Goal: Contribute content: Contribute content

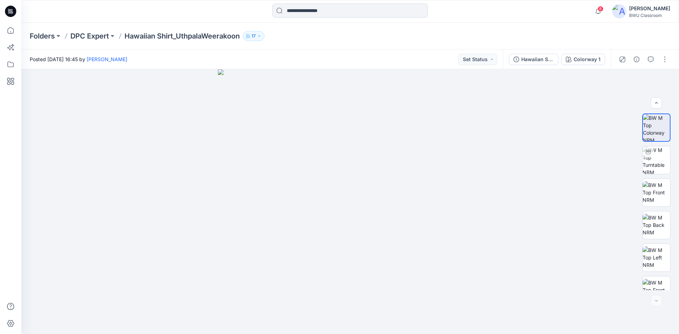
scroll to position [79, 0]
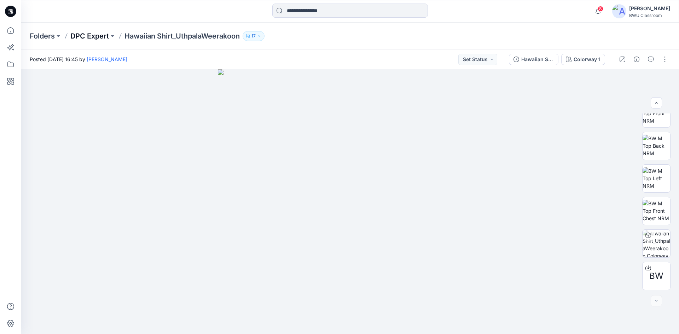
click at [78, 34] on p "DPC Expert" at bounding box center [89, 36] width 39 height 10
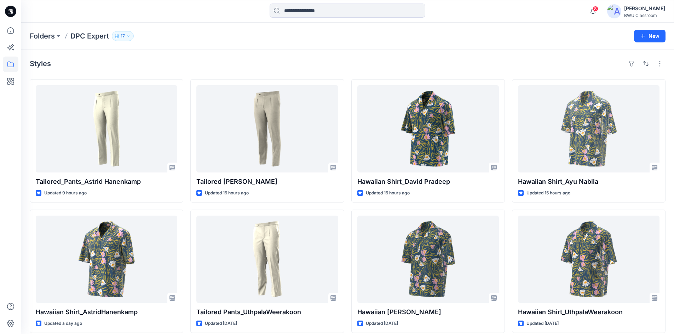
click at [618, 9] on img at bounding box center [614, 11] width 14 height 14
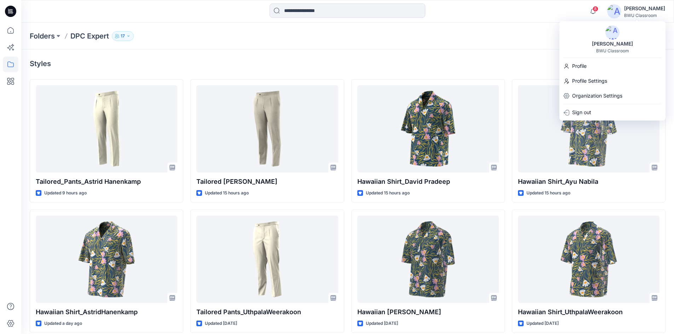
click at [613, 31] on img at bounding box center [612, 32] width 14 height 14
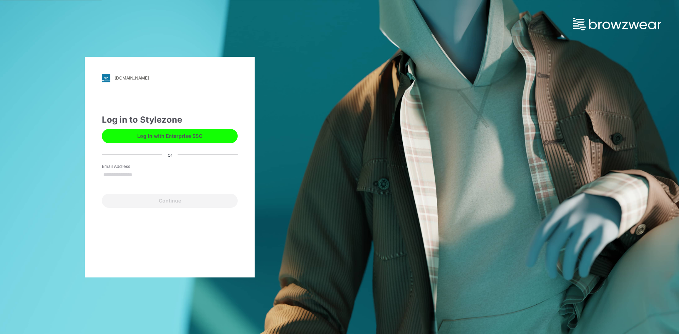
click at [223, 106] on div "bwuclassroom.stylezone.com Loading... Log in to Stylezone Log in with Enterpris…" at bounding box center [170, 167] width 170 height 221
click at [166, 173] on input "Email Address" at bounding box center [170, 175] width 136 height 11
click at [134, 175] on input "Email Address" at bounding box center [170, 175] width 136 height 11
type input "**********"
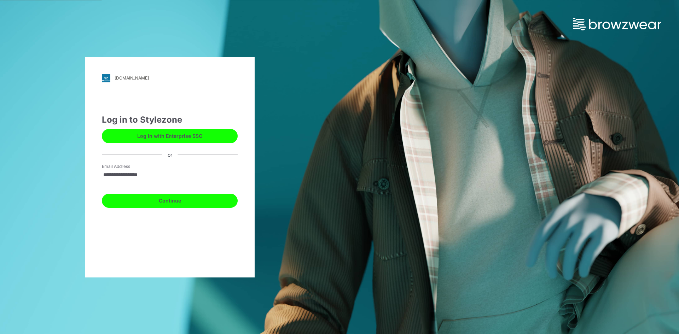
click at [162, 202] on button "Continue" at bounding box center [170, 201] width 136 height 14
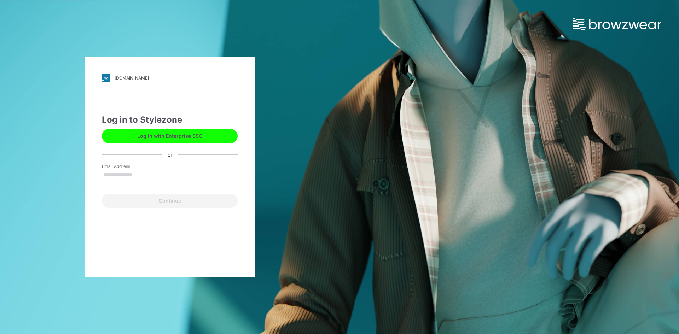
type input "**********"
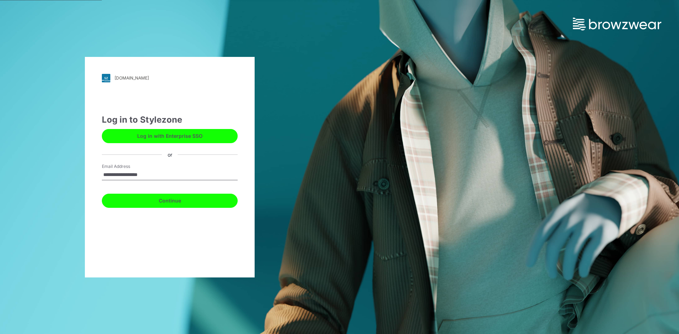
click at [181, 202] on button "Continue" at bounding box center [170, 201] width 136 height 14
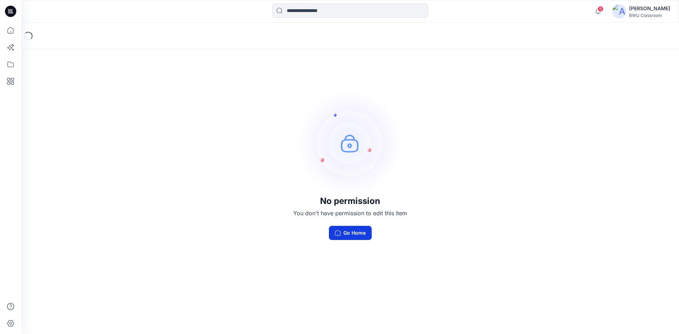
click at [351, 232] on button "Go Home" at bounding box center [350, 233] width 43 height 14
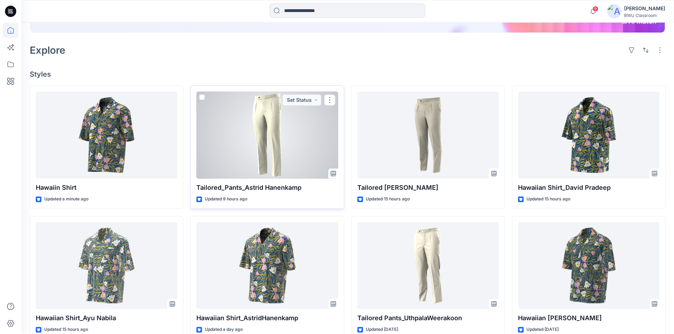
scroll to position [141, 0]
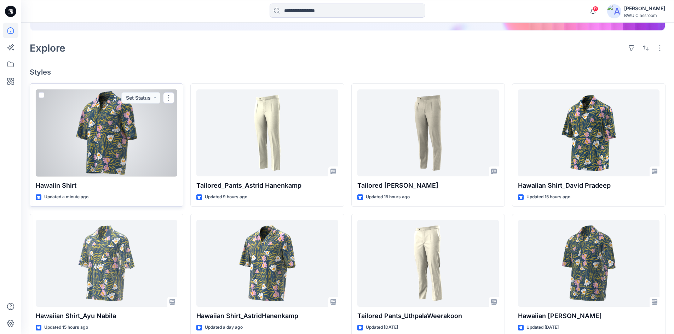
click at [108, 124] on div at bounding box center [106, 132] width 141 height 87
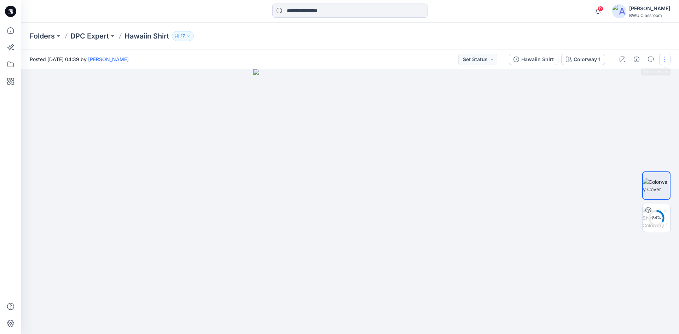
click at [664, 58] on button "button" at bounding box center [664, 59] width 11 height 11
click at [627, 97] on button "Edit" at bounding box center [635, 95] width 65 height 13
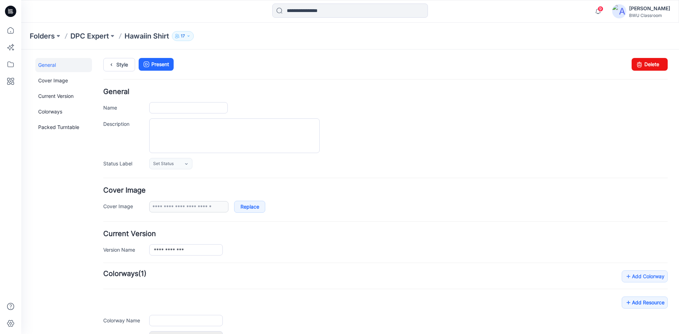
type input "**********"
click at [195, 110] on input "**********" at bounding box center [188, 107] width 79 height 11
type input "**********"
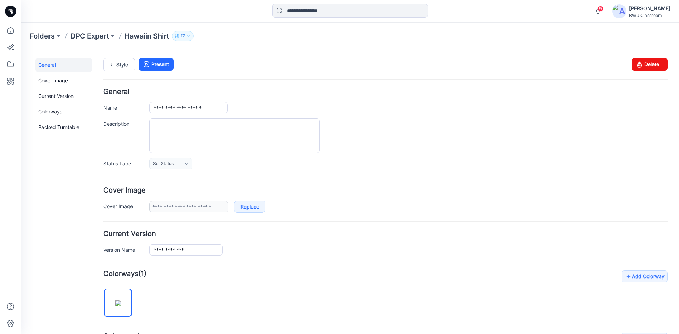
click at [292, 81] on div "Style Present Changes Saved Delete" at bounding box center [385, 73] width 564 height 30
click at [116, 63] on icon at bounding box center [111, 64] width 10 height 13
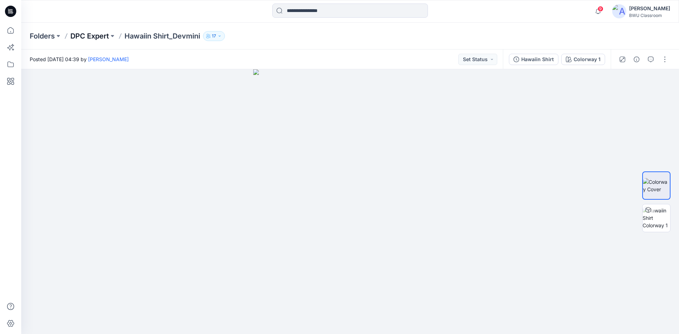
click at [98, 36] on p "DPC Expert" at bounding box center [89, 36] width 39 height 10
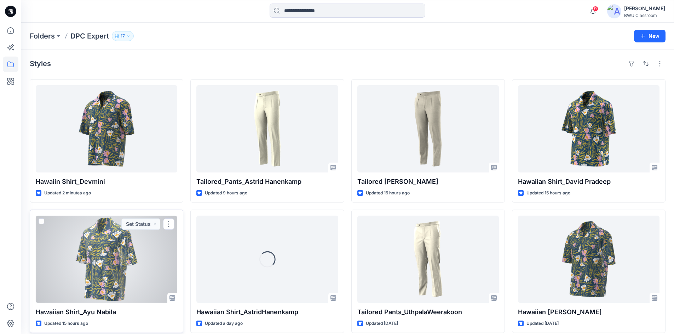
click at [111, 246] on div at bounding box center [106, 259] width 141 height 87
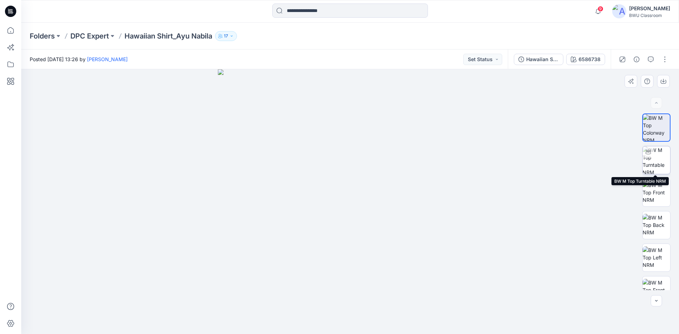
click at [661, 162] on img at bounding box center [657, 160] width 28 height 28
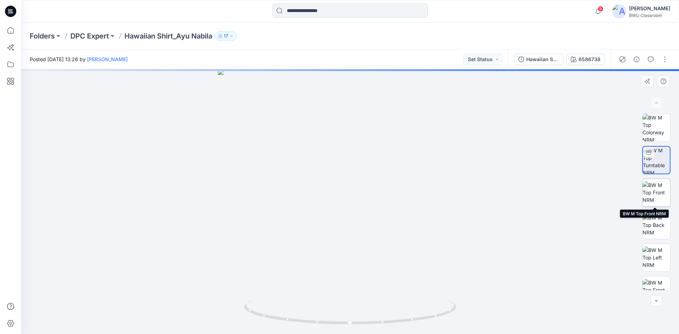
click at [653, 189] on img at bounding box center [657, 192] width 28 height 22
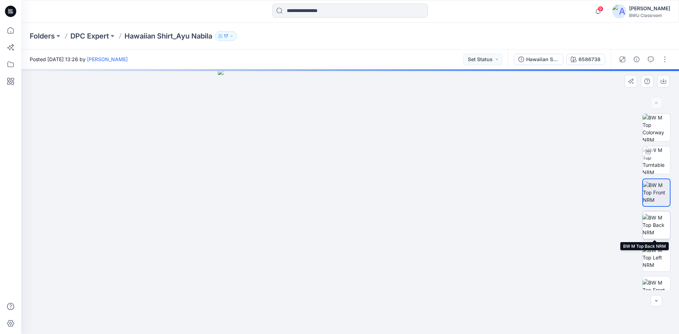
click at [653, 230] on img at bounding box center [657, 225] width 28 height 22
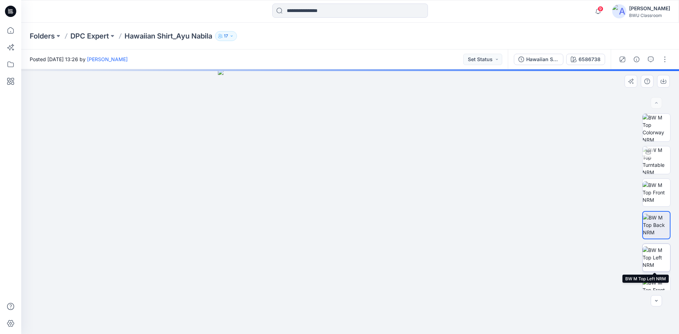
click at [652, 249] on img at bounding box center [657, 258] width 28 height 22
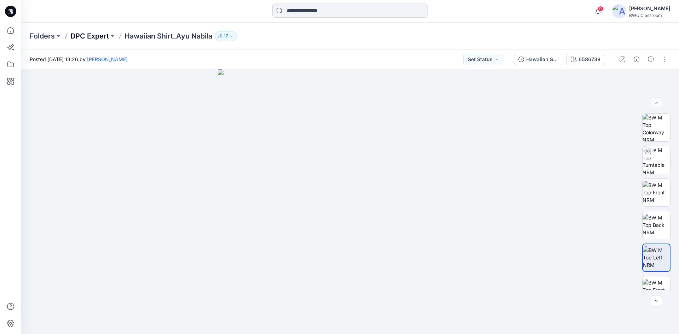
click at [94, 36] on p "DPC Expert" at bounding box center [89, 36] width 39 height 10
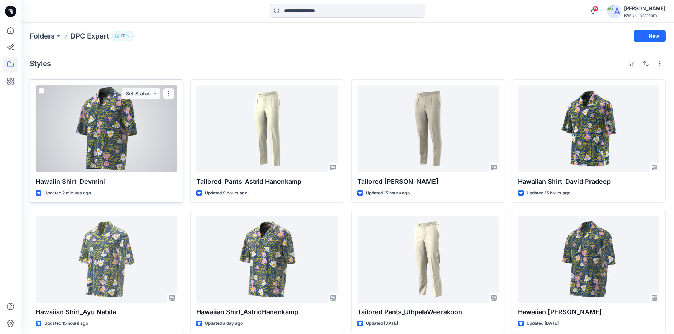
click at [116, 123] on div at bounding box center [106, 128] width 141 height 87
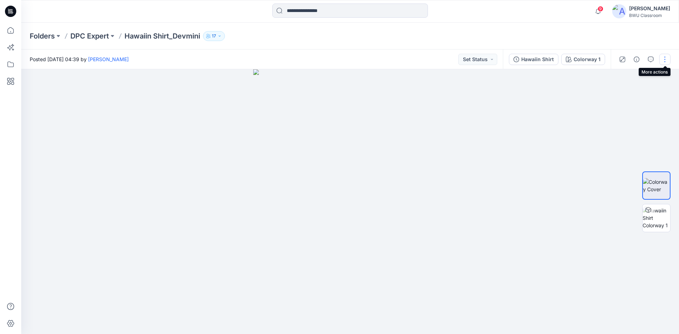
click at [666, 60] on button "button" at bounding box center [664, 59] width 11 height 11
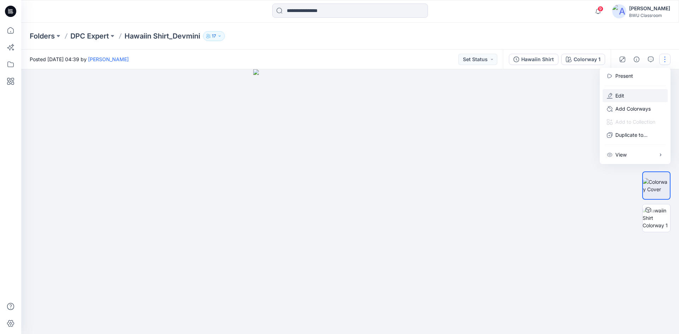
click at [621, 94] on p "Edit" at bounding box center [619, 95] width 9 height 7
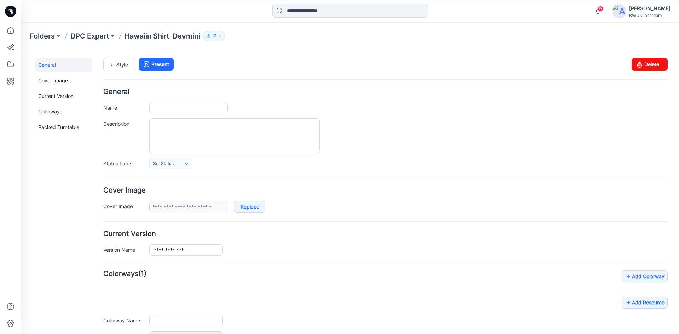
type input "**********"
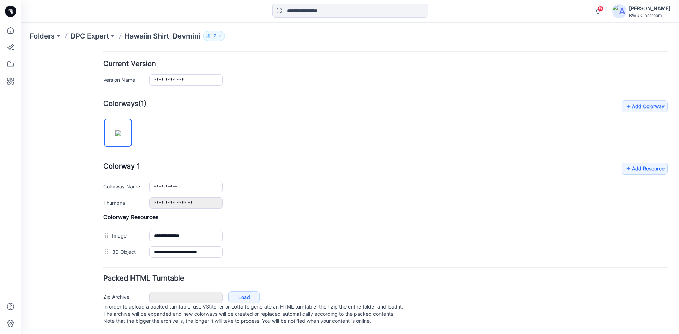
scroll to position [177, 0]
click at [82, 36] on p "DPC Expert" at bounding box center [89, 36] width 39 height 10
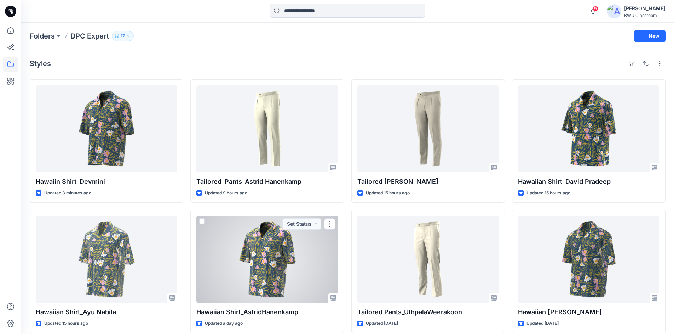
click at [246, 244] on div at bounding box center [266, 259] width 141 height 87
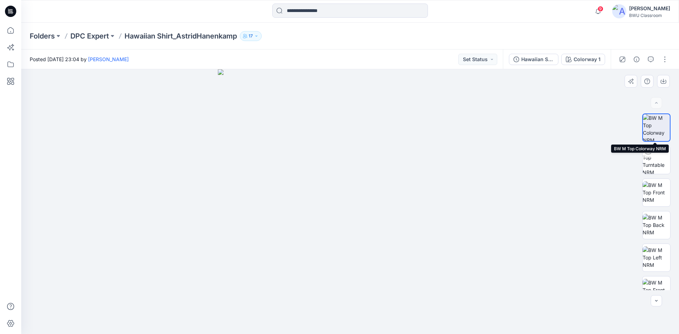
click at [653, 127] on img at bounding box center [656, 127] width 27 height 27
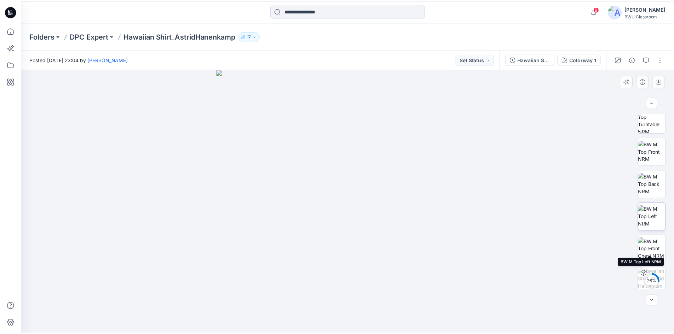
scroll to position [47, 0]
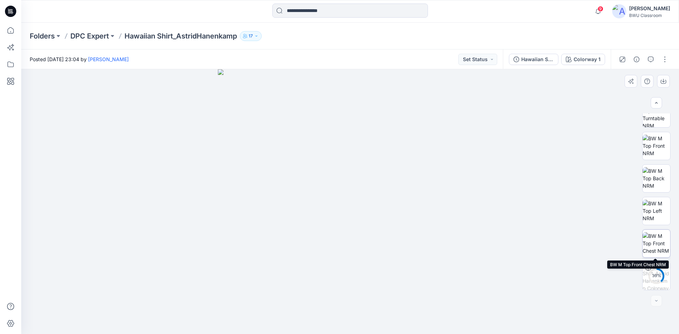
click at [662, 242] on img at bounding box center [657, 243] width 28 height 22
click at [99, 36] on p "DPC Expert" at bounding box center [89, 36] width 39 height 10
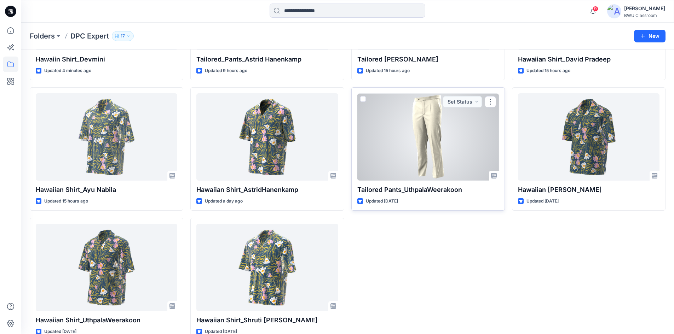
scroll to position [138, 0]
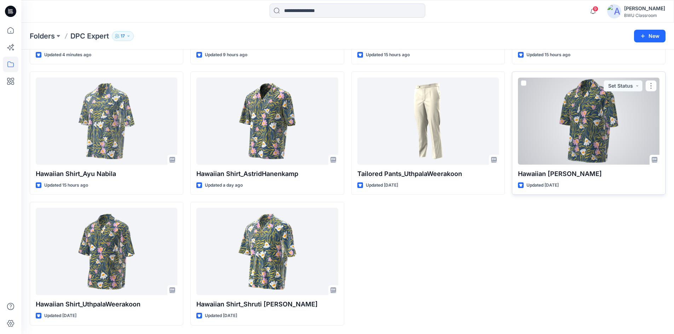
click at [599, 135] on div at bounding box center [588, 120] width 141 height 87
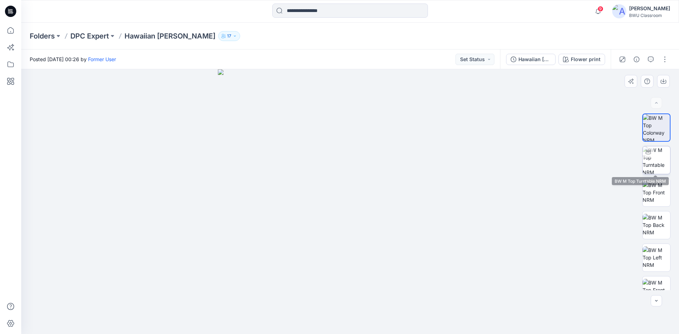
click at [649, 164] on img at bounding box center [657, 160] width 28 height 28
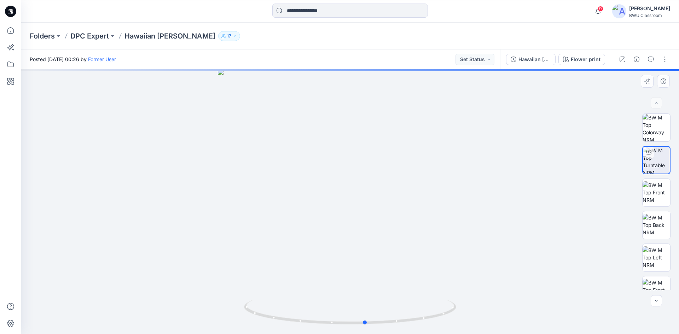
drag, startPoint x: 415, startPoint y: 321, endPoint x: 554, endPoint y: 319, distance: 138.7
click at [439, 331] on div at bounding box center [350, 201] width 658 height 265
click at [657, 191] on img at bounding box center [657, 192] width 28 height 22
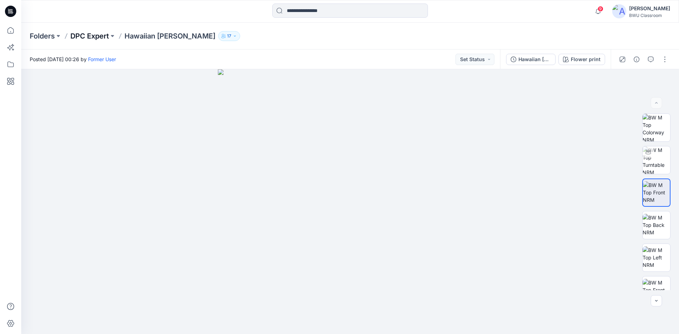
click at [98, 35] on p "DPC Expert" at bounding box center [89, 36] width 39 height 10
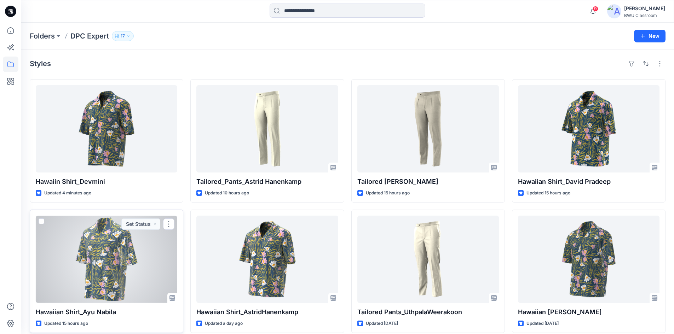
click at [126, 253] on div at bounding box center [106, 259] width 141 height 87
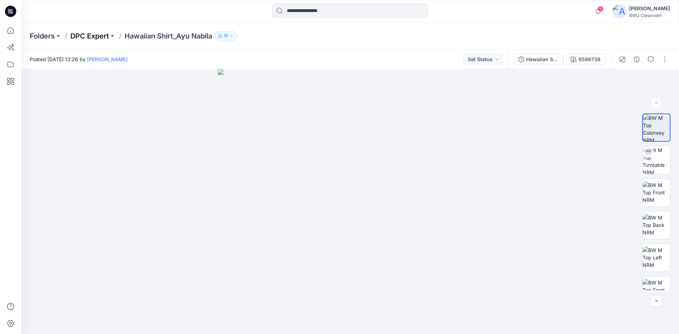
click at [79, 34] on p "DPC Expert" at bounding box center [89, 36] width 39 height 10
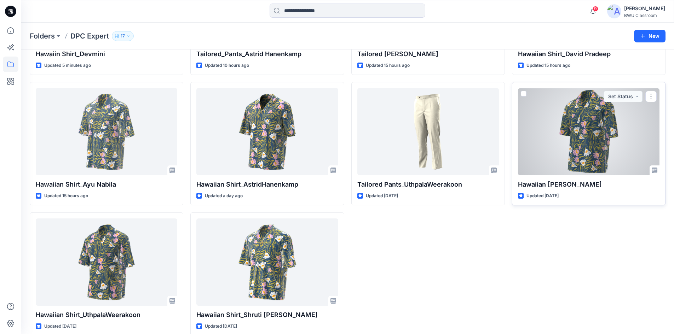
scroll to position [138, 0]
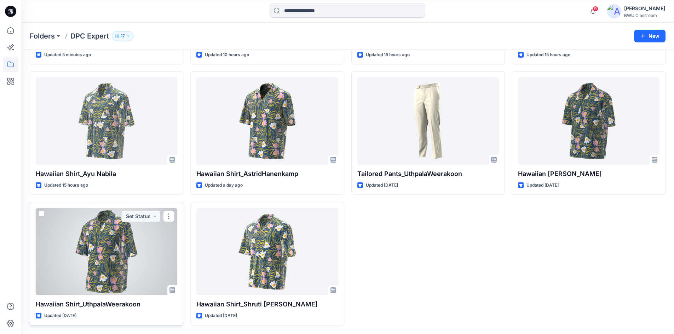
click at [106, 227] on div at bounding box center [106, 251] width 141 height 87
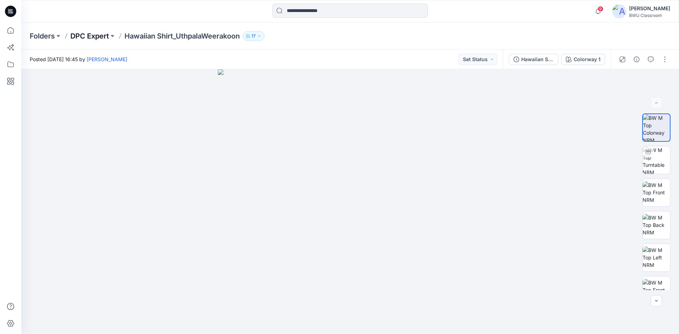
click at [90, 34] on p "DPC Expert" at bounding box center [89, 36] width 39 height 10
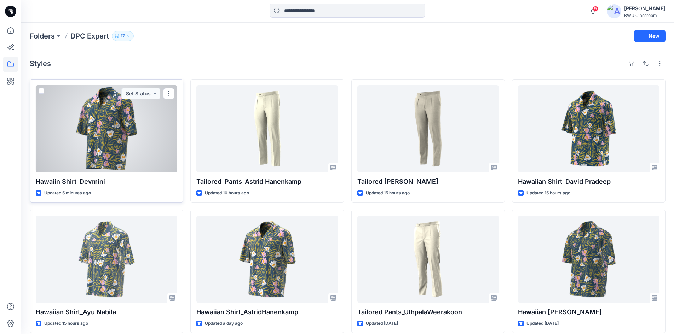
click at [111, 119] on div at bounding box center [106, 128] width 141 height 87
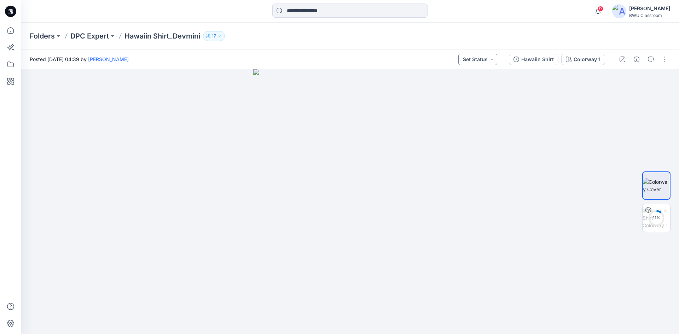
click at [486, 59] on button "Set Status" at bounding box center [477, 59] width 39 height 11
click at [412, 59] on div "Posted Wednesday, October 01, 2025 04:39 by Devmini De Silva Set Status Set Sta…" at bounding box center [262, 59] width 482 height 19
click at [664, 83] on icon "button" at bounding box center [664, 82] width 6 height 4
click at [534, 58] on div "Hawaiin Shirt" at bounding box center [537, 60] width 33 height 8
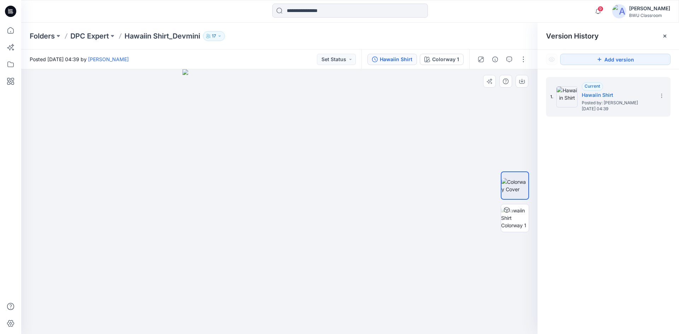
click at [139, 122] on div at bounding box center [279, 201] width 516 height 265
click at [252, 150] on img at bounding box center [280, 201] width 194 height 265
click at [665, 37] on icon at bounding box center [665, 36] width 6 height 6
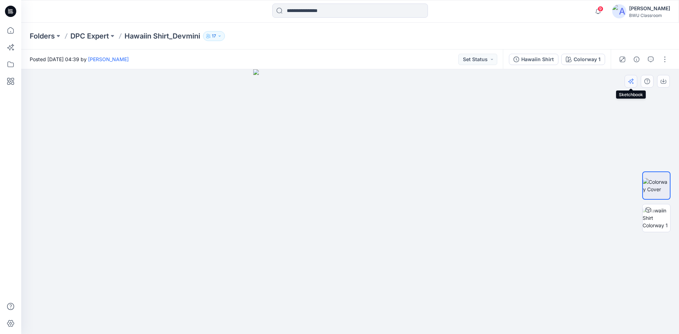
click at [631, 84] on icon "button" at bounding box center [631, 82] width 6 height 6
click at [88, 30] on div "Folders DPC Expert Hawaiin Shirt_Devmini 17" at bounding box center [350, 36] width 658 height 27
click at [91, 33] on p "DPC Expert" at bounding box center [89, 36] width 39 height 10
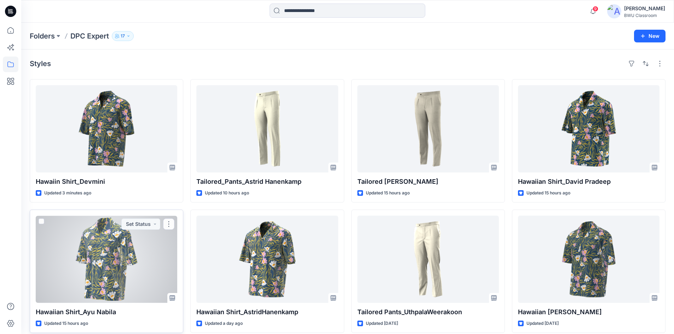
click at [122, 251] on div at bounding box center [106, 259] width 141 height 87
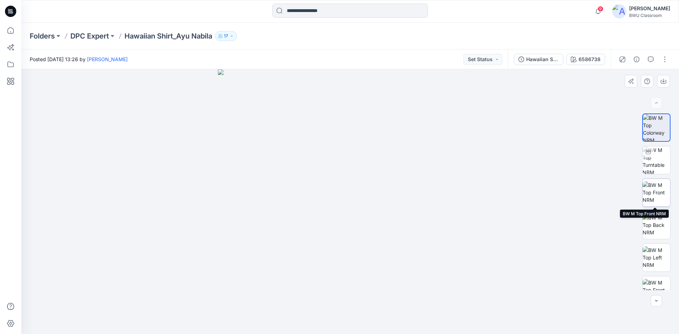
click at [656, 188] on img at bounding box center [657, 192] width 28 height 22
click at [91, 35] on p "DPC Expert" at bounding box center [89, 36] width 39 height 10
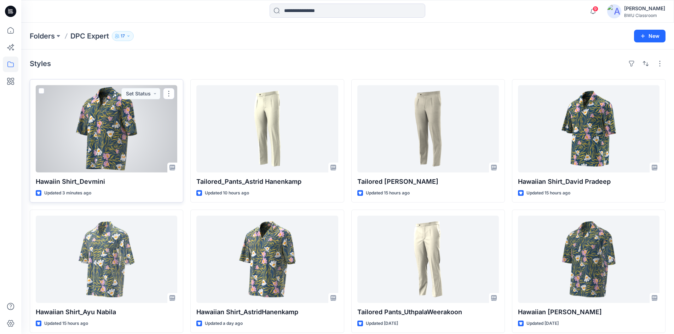
click at [117, 114] on div at bounding box center [106, 128] width 141 height 87
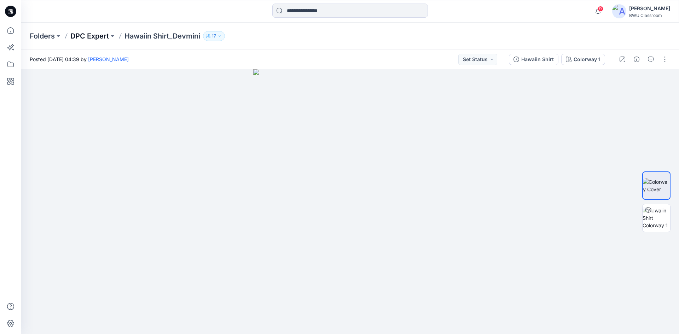
click at [89, 34] on p "DPC Expert" at bounding box center [89, 36] width 39 height 10
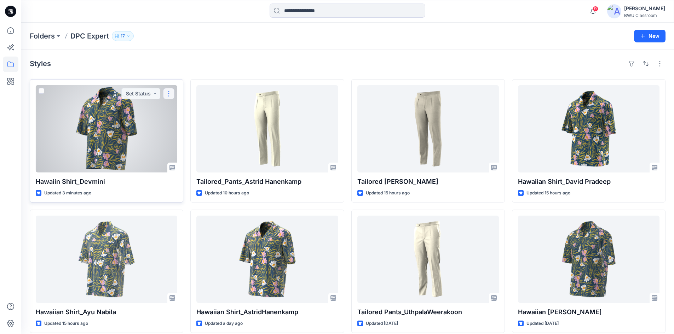
click at [166, 91] on button "button" at bounding box center [168, 93] width 11 height 11
click at [181, 112] on p "Edit" at bounding box center [181, 109] width 9 height 7
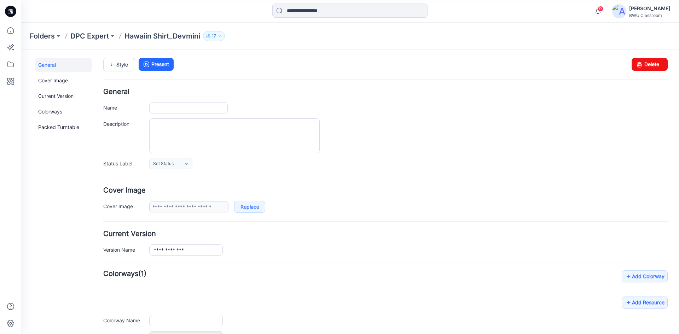
type input "**********"
click at [57, 79] on link "Cover Image" at bounding box center [63, 81] width 57 height 14
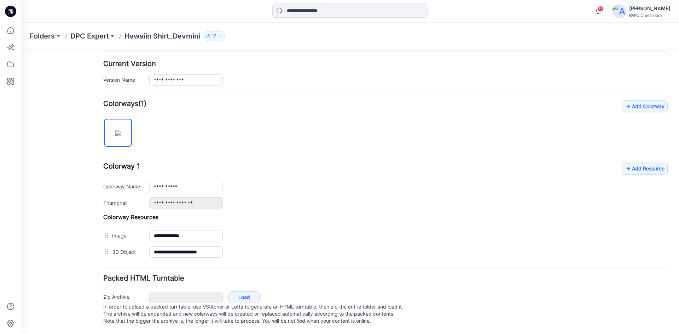
scroll to position [177, 0]
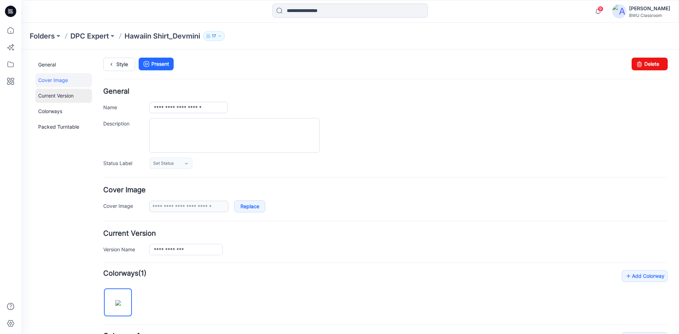
click at [55, 94] on link "Current Version" at bounding box center [63, 96] width 57 height 14
click at [73, 123] on link "Packed Turntable" at bounding box center [63, 127] width 57 height 14
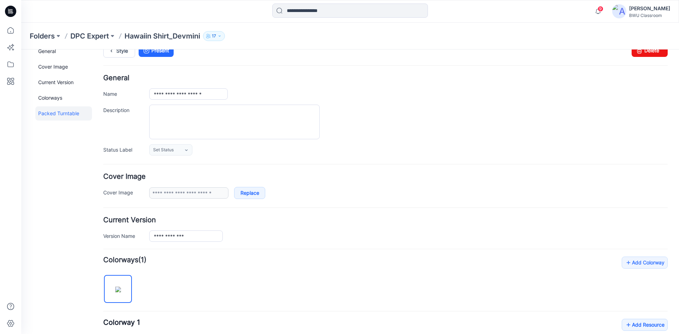
scroll to position [0, 0]
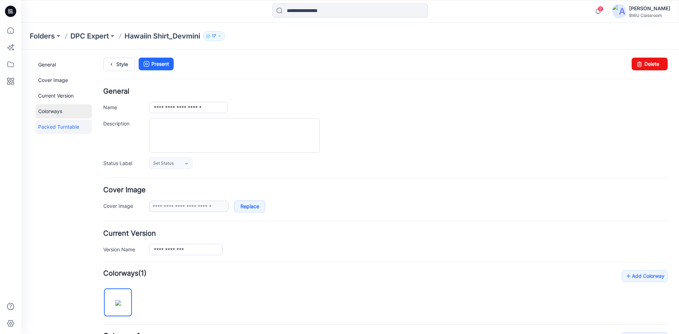
click at [58, 111] on link "Colorways" at bounding box center [63, 111] width 57 height 14
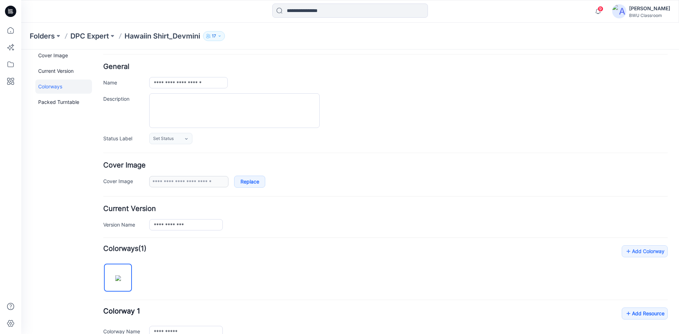
scroll to position [0, 0]
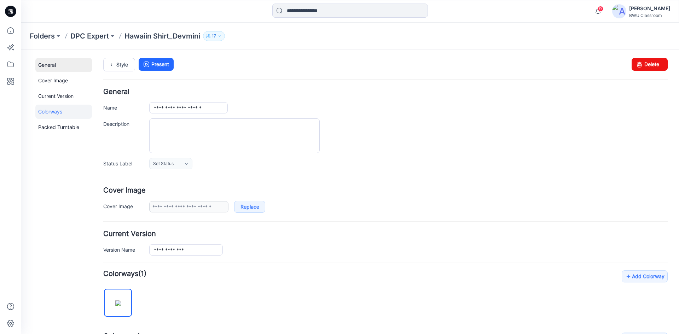
click at [55, 63] on link "General" at bounding box center [63, 65] width 57 height 14
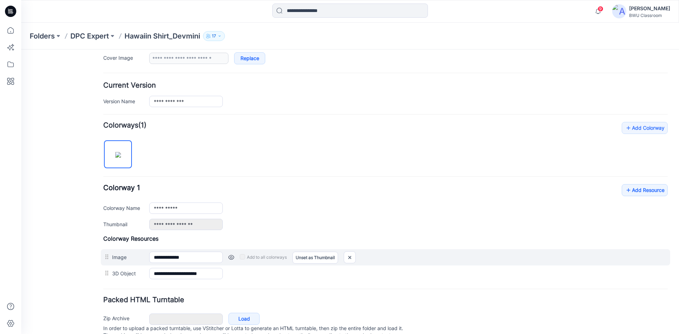
scroll to position [142, 0]
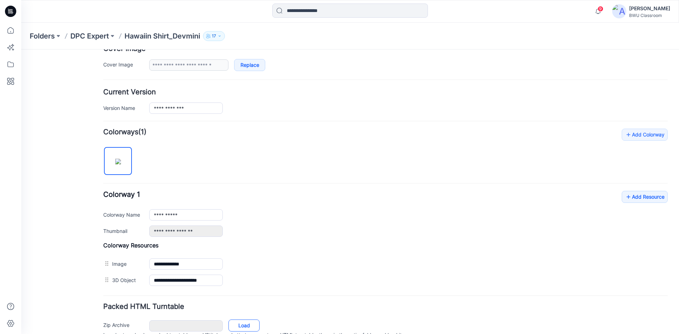
click at [243, 323] on link "Load" at bounding box center [243, 326] width 31 height 12
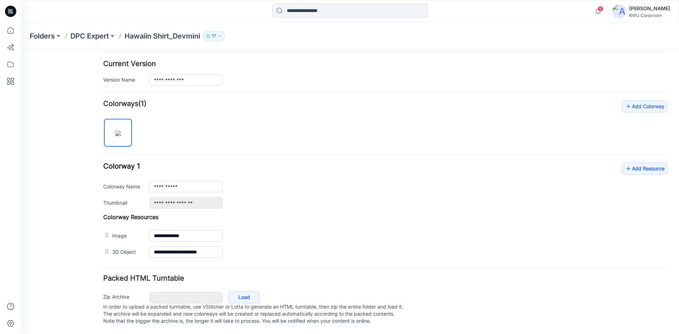
scroll to position [177, 0]
click at [242, 291] on link "Load" at bounding box center [243, 297] width 31 height 12
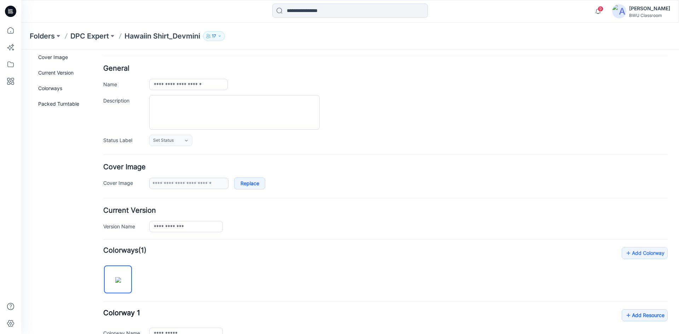
scroll to position [0, 0]
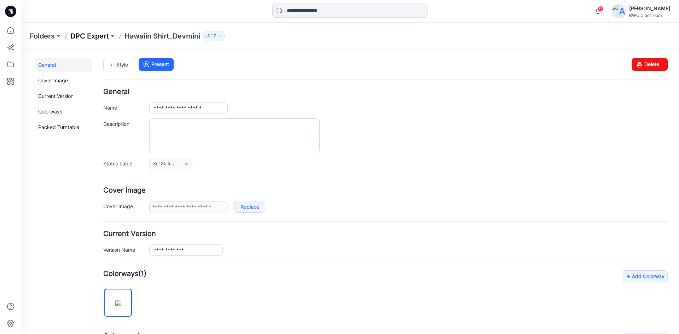
click at [91, 39] on p "DPC Expert" at bounding box center [89, 36] width 39 height 10
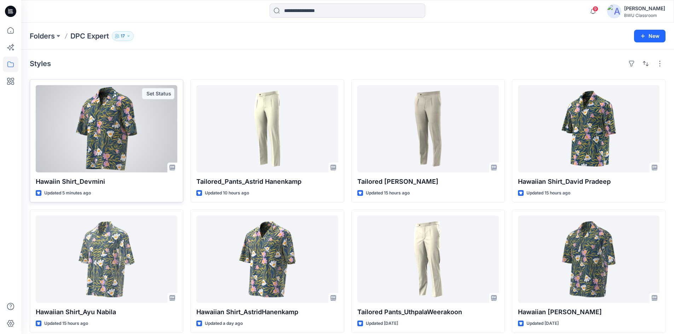
click at [116, 137] on div at bounding box center [106, 128] width 141 height 87
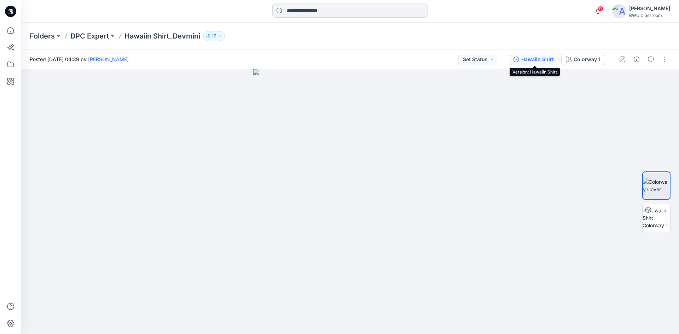
click at [528, 56] on div "Hawaiin Shirt" at bounding box center [537, 60] width 33 height 8
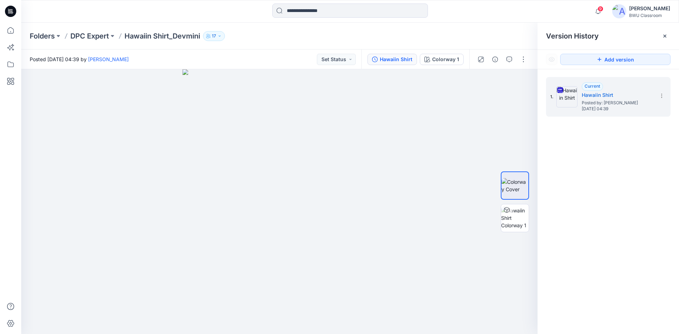
click at [98, 51] on div "Posted Wednesday, October 01, 2025 04:39 by Devmini De Silva Set Status" at bounding box center [191, 59] width 340 height 19
click at [100, 37] on p "DPC Expert" at bounding box center [89, 36] width 39 height 10
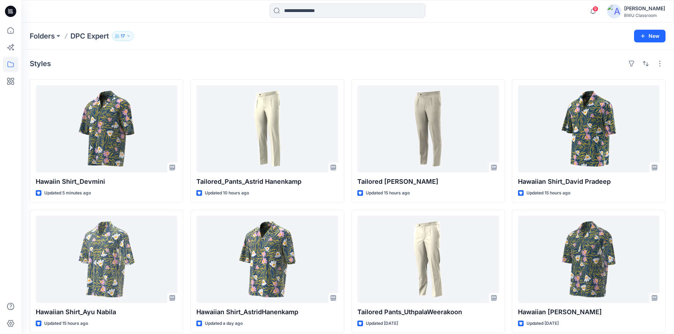
click at [97, 36] on p "DPC Expert" at bounding box center [89, 36] width 39 height 10
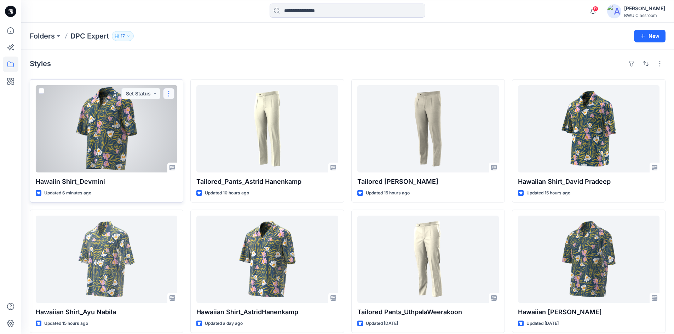
click at [169, 96] on button "button" at bounding box center [168, 93] width 11 height 11
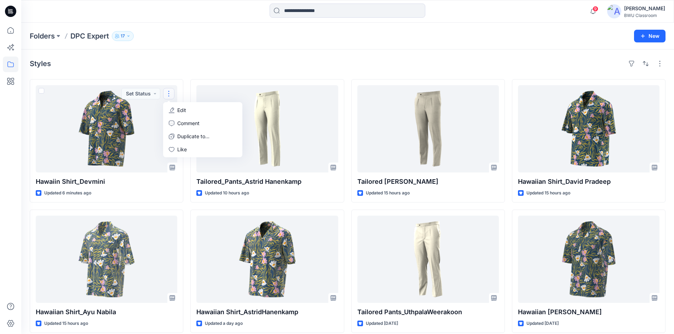
click at [109, 57] on div "Styles Hawaiin Shirt_Devmini Updated 6 minutes ago Set Status Edit Comment Dupl…" at bounding box center [347, 261] width 653 height 423
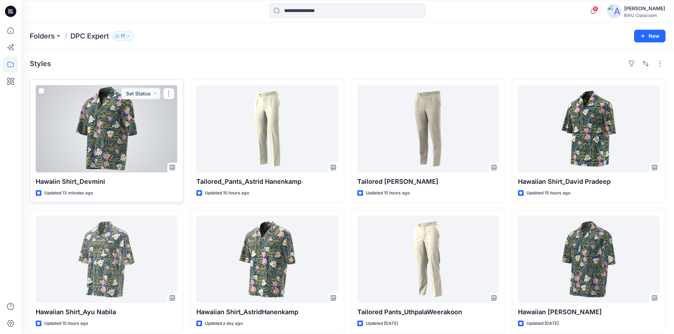
click at [108, 123] on div at bounding box center [106, 128] width 141 height 87
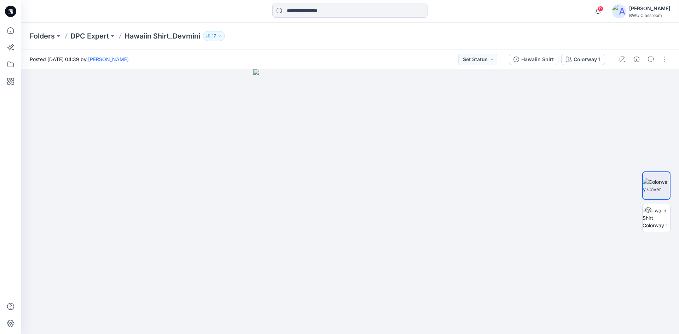
click at [138, 39] on p "Hawaiin Shirt_Devmini" at bounding box center [162, 36] width 76 height 10
click at [98, 37] on p "DPC Expert" at bounding box center [89, 36] width 39 height 10
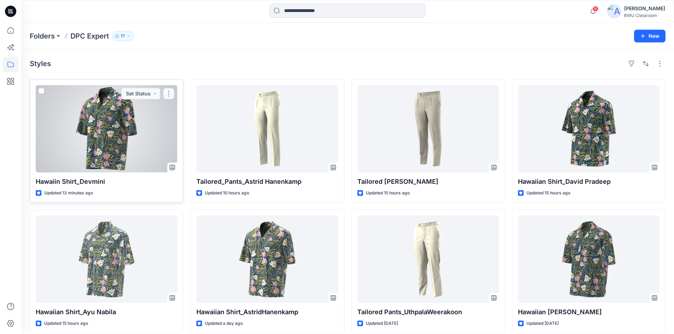
click at [167, 92] on button "button" at bounding box center [168, 93] width 11 height 11
click at [181, 110] on p "Edit" at bounding box center [181, 109] width 9 height 7
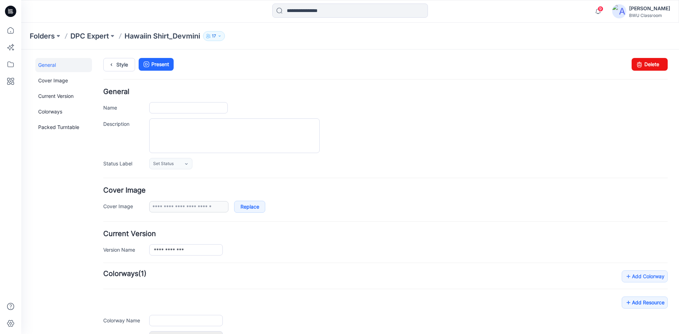
type input "**********"
click at [88, 36] on p "DPC Expert" at bounding box center [89, 36] width 39 height 10
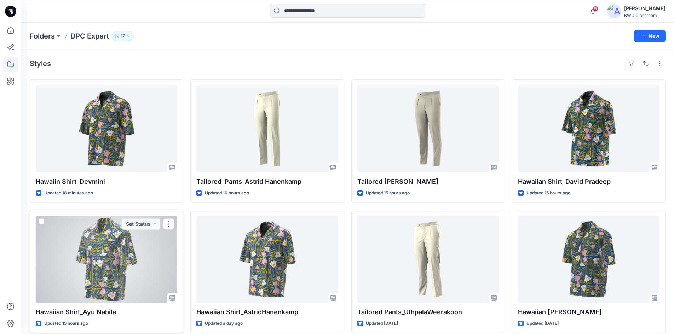
click at [137, 255] on div at bounding box center [106, 259] width 141 height 87
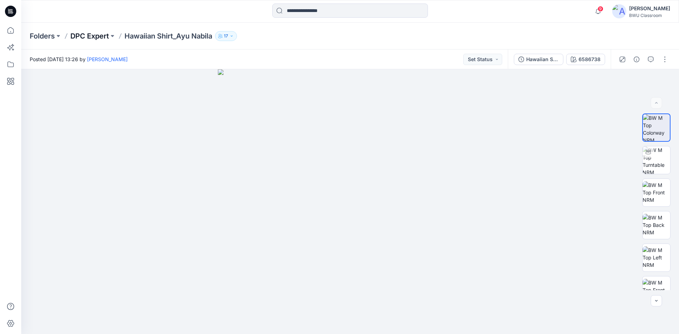
click at [101, 37] on p "DPC Expert" at bounding box center [89, 36] width 39 height 10
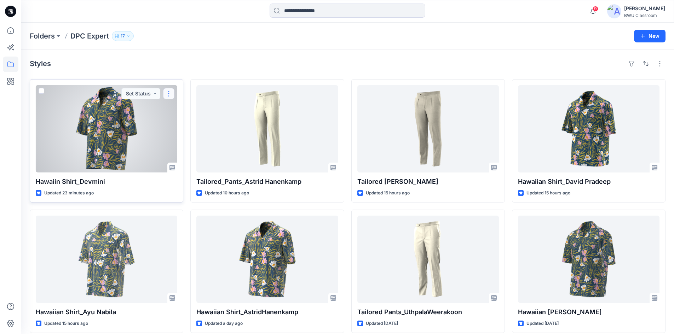
click at [170, 96] on button "button" at bounding box center [168, 93] width 11 height 11
click at [186, 112] on button "Edit" at bounding box center [202, 110] width 76 height 13
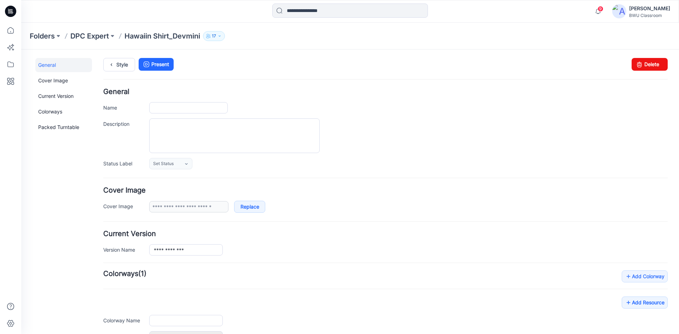
type input "**********"
click at [650, 68] on link "Delete" at bounding box center [650, 64] width 36 height 13
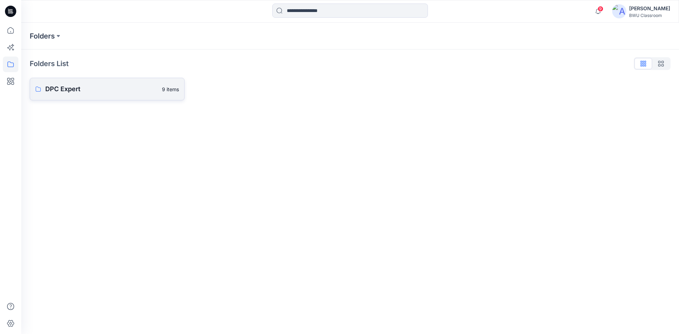
click at [139, 93] on p "DPC Expert" at bounding box center [101, 89] width 112 height 10
click at [139, 93] on div "Folders Folders List DPC Expert 9 items" at bounding box center [350, 179] width 658 height 312
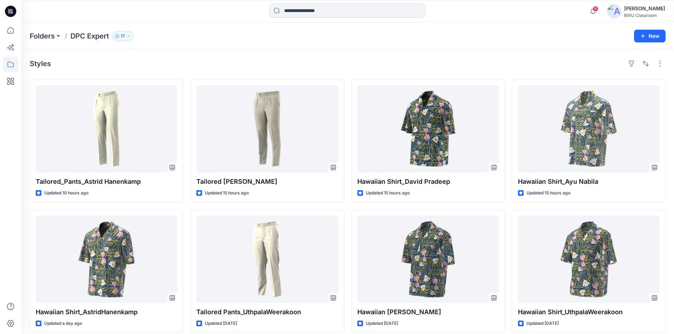
click at [177, 68] on div "Styles" at bounding box center [348, 63] width 636 height 11
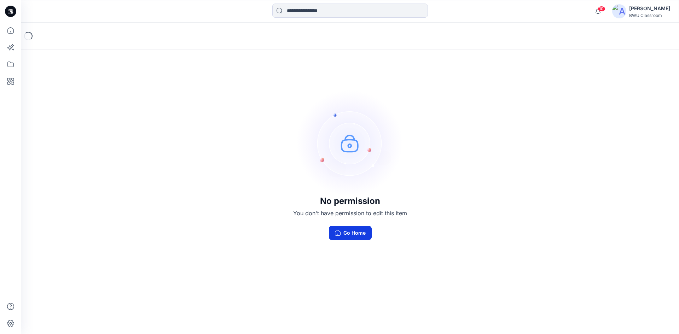
click at [349, 236] on button "Go Home" at bounding box center [350, 233] width 43 height 14
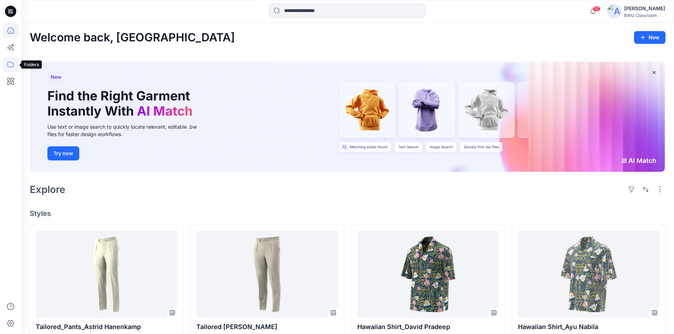
click at [12, 63] on icon at bounding box center [11, 65] width 16 height 16
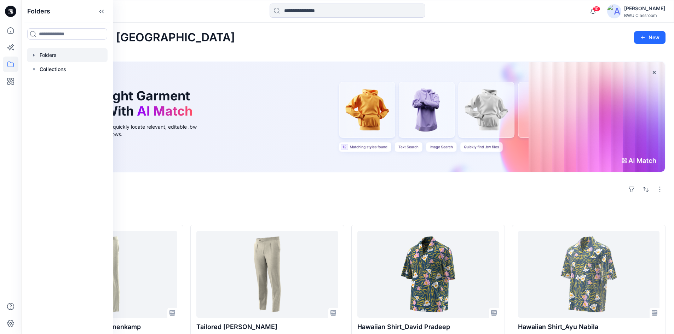
click at [55, 55] on div at bounding box center [67, 55] width 81 height 14
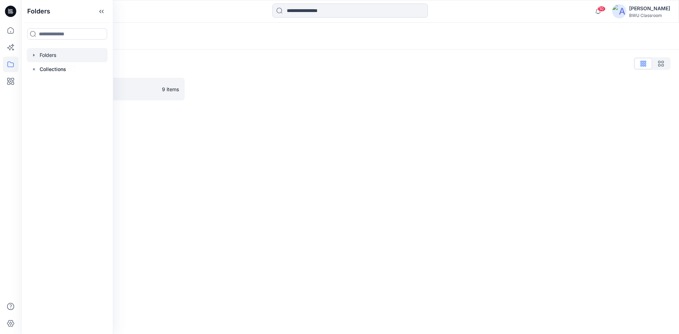
click at [160, 59] on div "Folders List" at bounding box center [350, 63] width 641 height 11
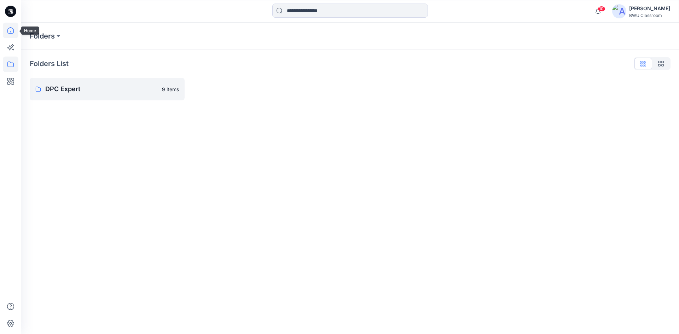
click at [13, 32] on icon at bounding box center [10, 30] width 6 height 6
